Goal: Obtain resource: Download file/media

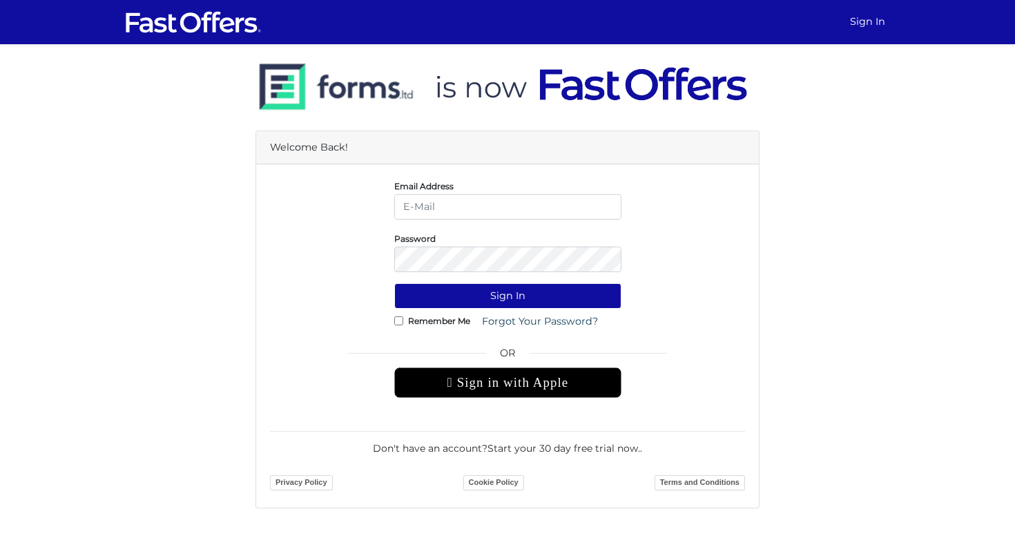
click at [444, 205] on input "email" at bounding box center [507, 207] width 227 height 26
type input "z"
type input "[EMAIL_ADDRESS][DOMAIN_NAME]"
click at [394, 283] on button "Sign In" at bounding box center [507, 296] width 227 height 26
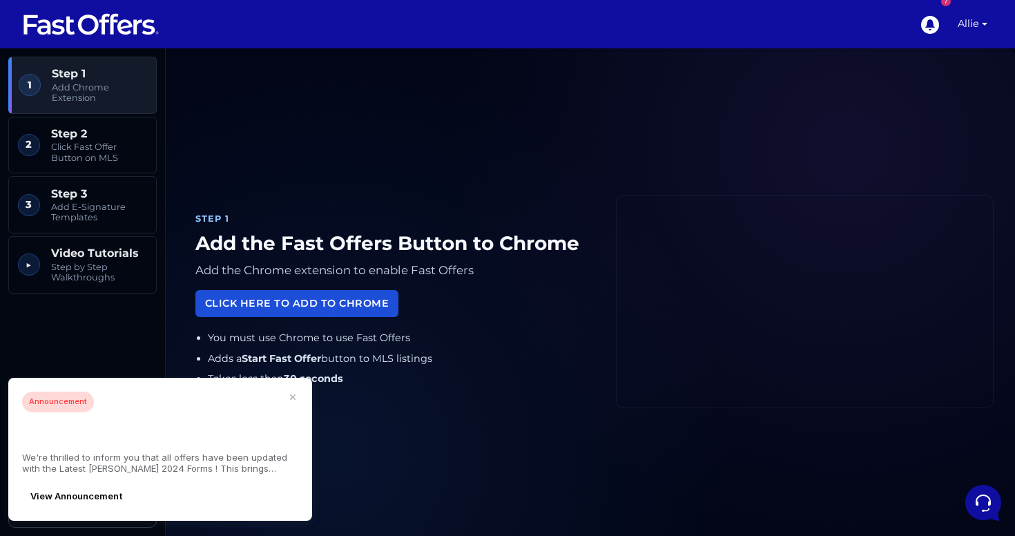
click at [273, 306] on link "Click Here to Add to Chrome" at bounding box center [296, 303] width 203 height 27
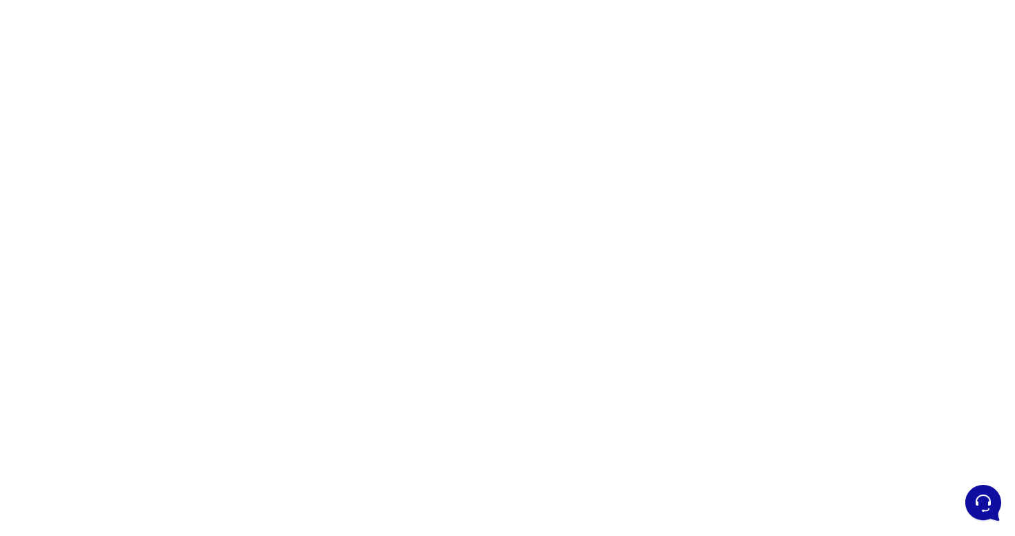
scroll to position [84, 0]
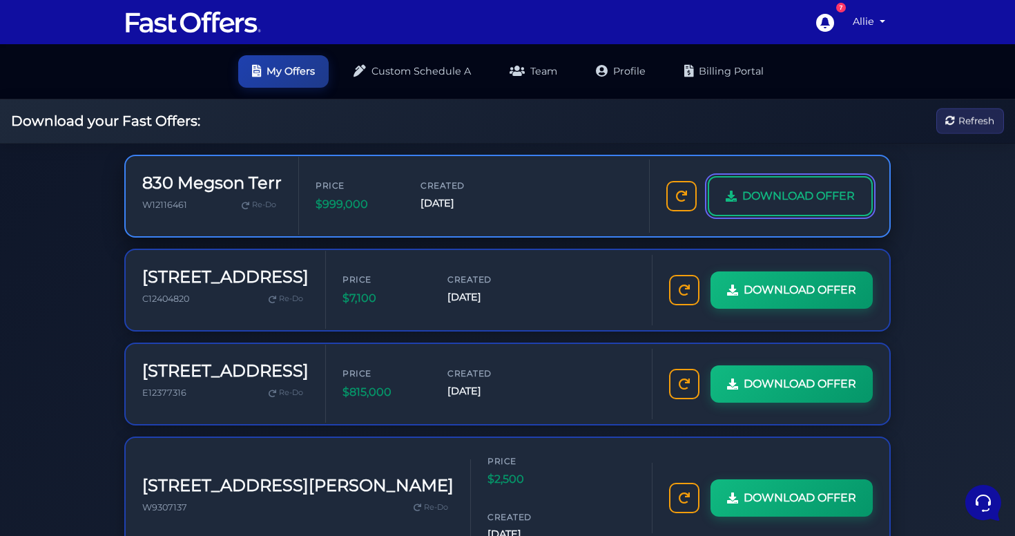
click at [789, 192] on span "DOWNLOAD OFFER" at bounding box center [798, 196] width 113 height 18
